Goal: Information Seeking & Learning: Learn about a topic

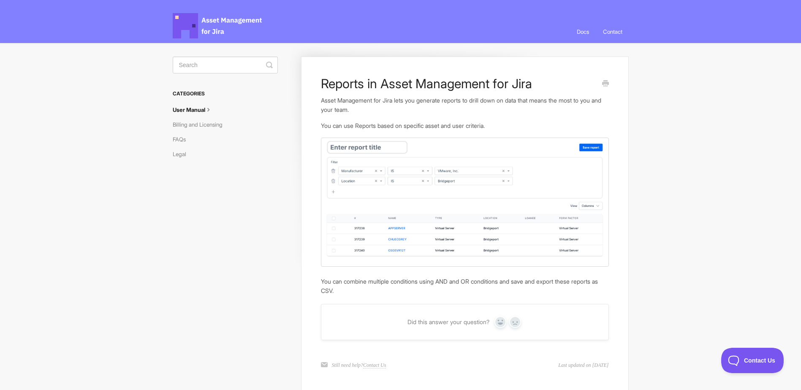
click at [191, 92] on h3 "Categories" at bounding box center [225, 93] width 105 height 15
click at [189, 113] on link "User Manual" at bounding box center [196, 110] width 46 height 14
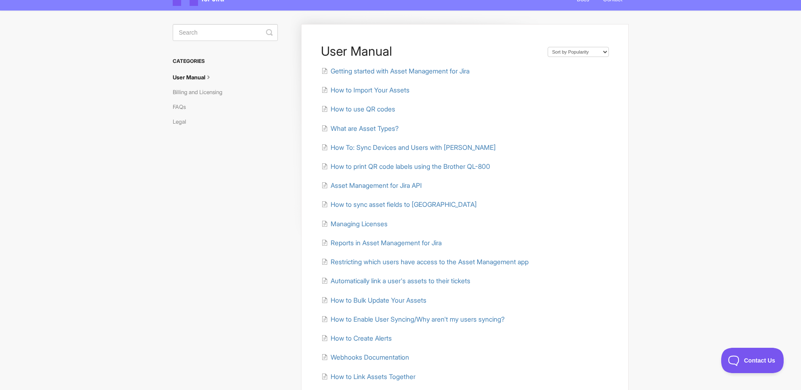
scroll to position [42, 0]
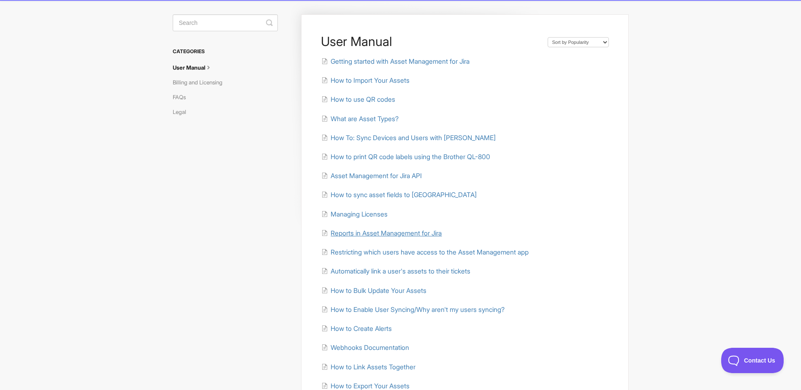
click at [383, 234] on span "Reports in Asset Management for Jira" at bounding box center [386, 233] width 111 height 8
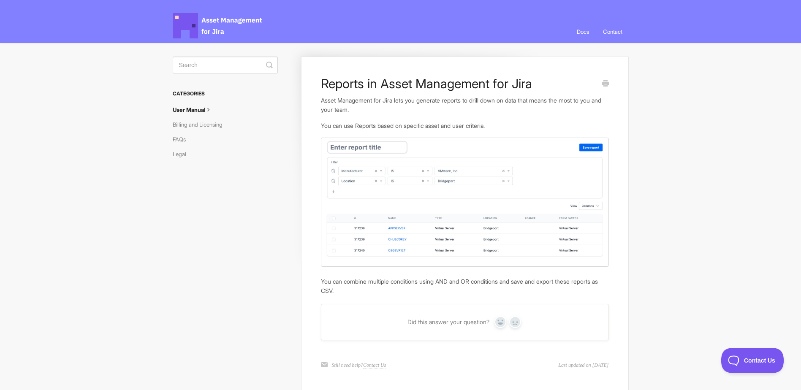
click at [185, 111] on link "User Manual" at bounding box center [196, 110] width 46 height 14
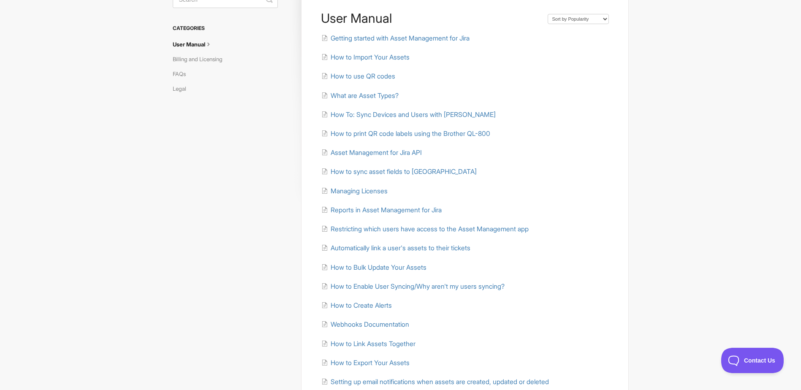
scroll to position [84, 0]
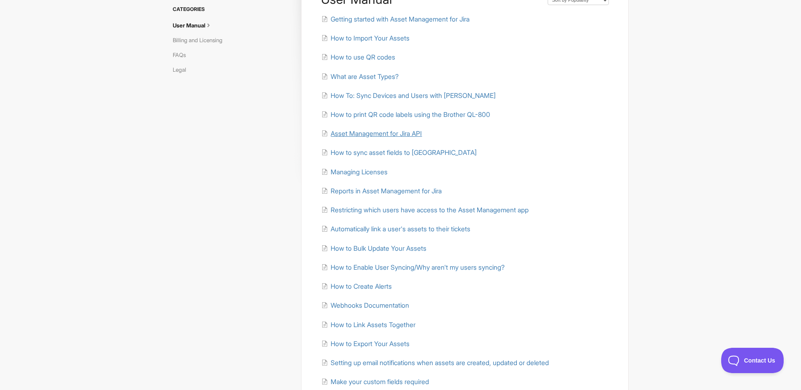
click at [418, 136] on span "Asset Management for Jira API" at bounding box center [376, 134] width 91 height 8
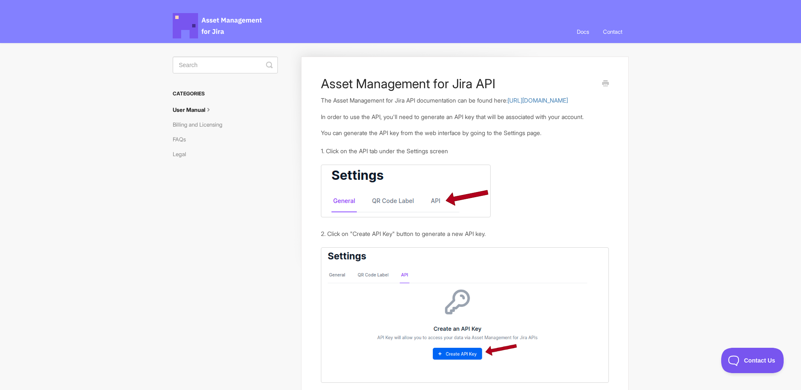
click at [194, 108] on link "User Manual" at bounding box center [196, 110] width 46 height 14
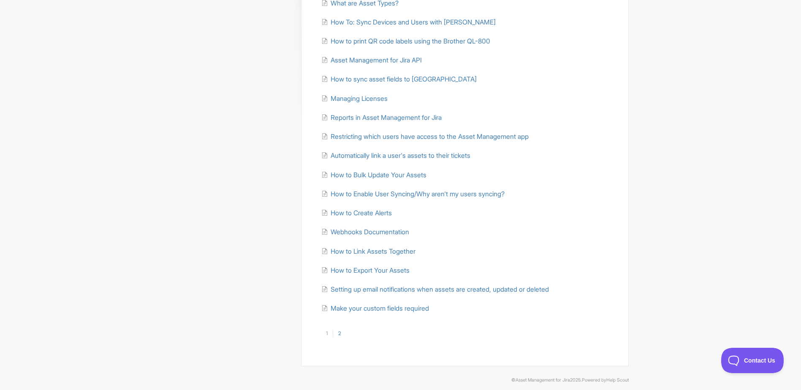
scroll to position [166, 0]
